Goal: Find specific page/section: Find specific page/section

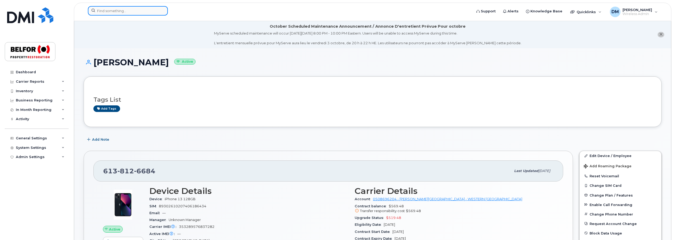
click at [114, 10] on input at bounding box center [128, 10] width 80 height 9
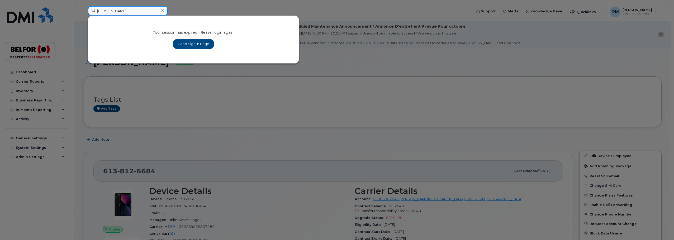
type input "john"
click at [180, 44] on link "Go to Sign In Page" at bounding box center [193, 43] width 41 height 9
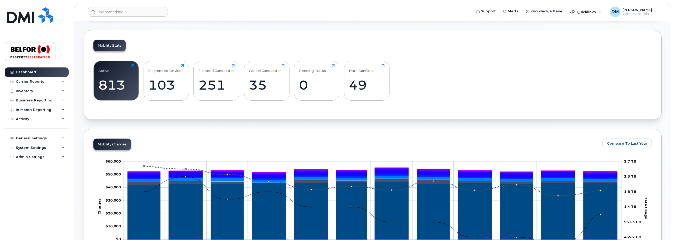
scroll to position [132, 0]
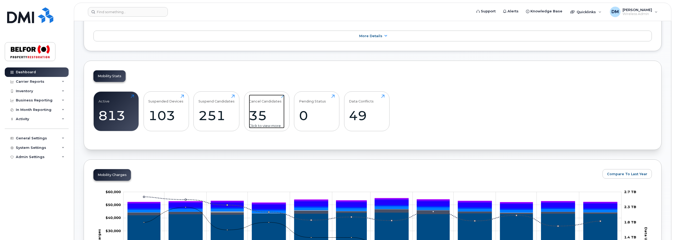
click at [262, 111] on div "35" at bounding box center [267, 116] width 36 height 16
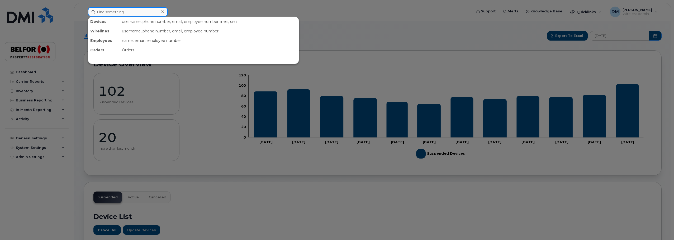
click at [110, 16] on input at bounding box center [128, 11] width 80 height 9
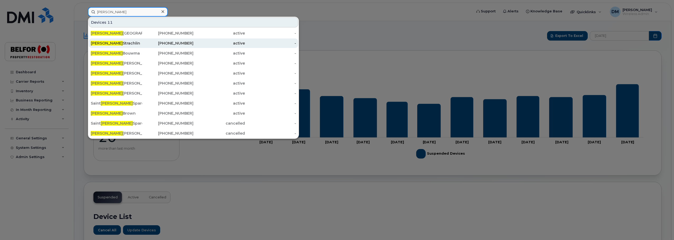
type input "john"
click at [110, 44] on div "John Strachlin" at bounding box center [116, 43] width 51 height 5
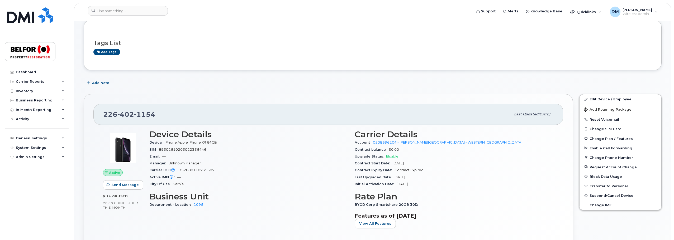
scroll to position [26, 0]
